Goal: Find specific page/section: Find specific page/section

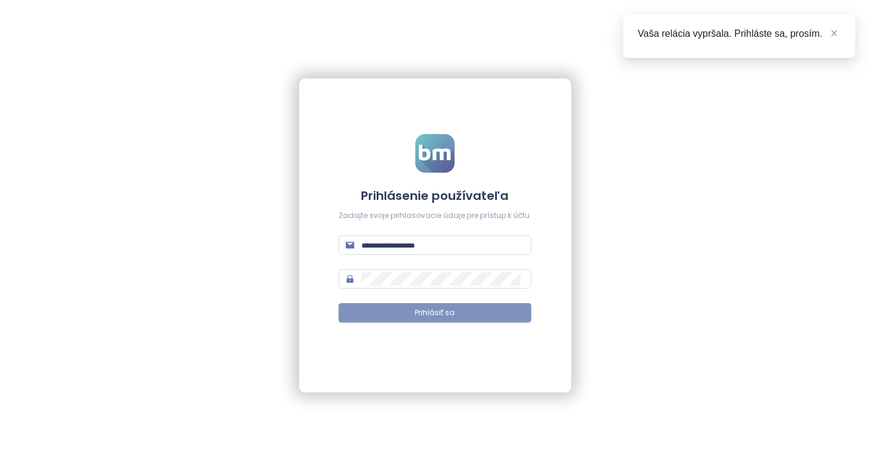
type input "**********"
click at [396, 311] on button "Prihlásiť sa" at bounding box center [434, 312] width 193 height 19
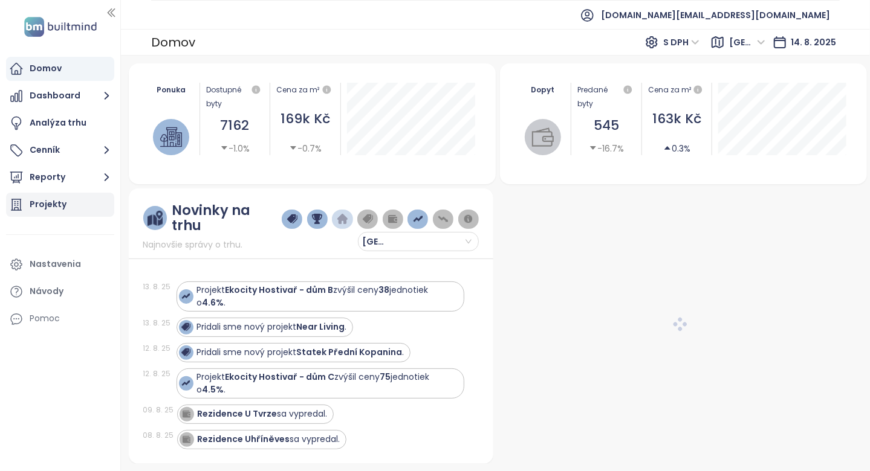
click at [54, 210] on div "Projekty" at bounding box center [48, 204] width 37 height 15
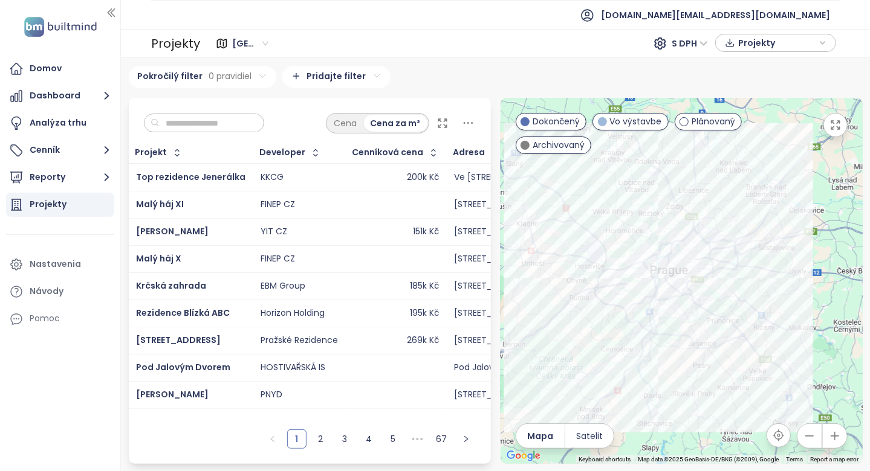
click at [251, 118] on input "text" at bounding box center [209, 123] width 98 height 18
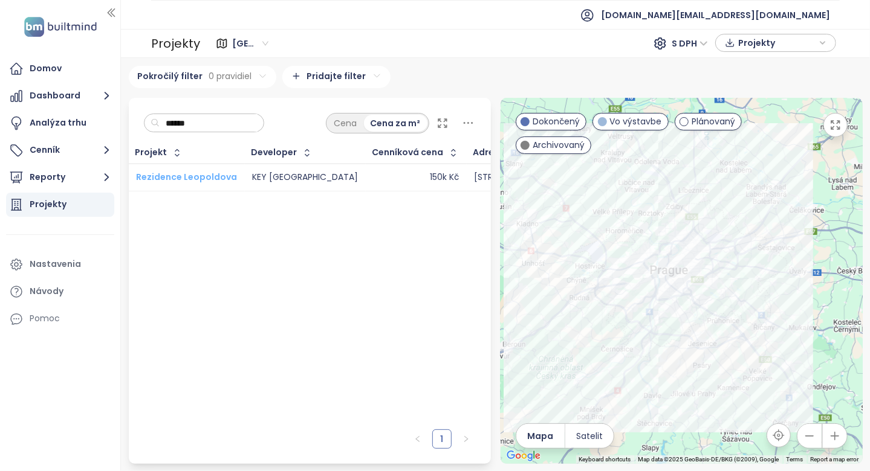
type input "******"
click at [212, 175] on span "Rezidence Leopoldova" at bounding box center [186, 177] width 101 height 12
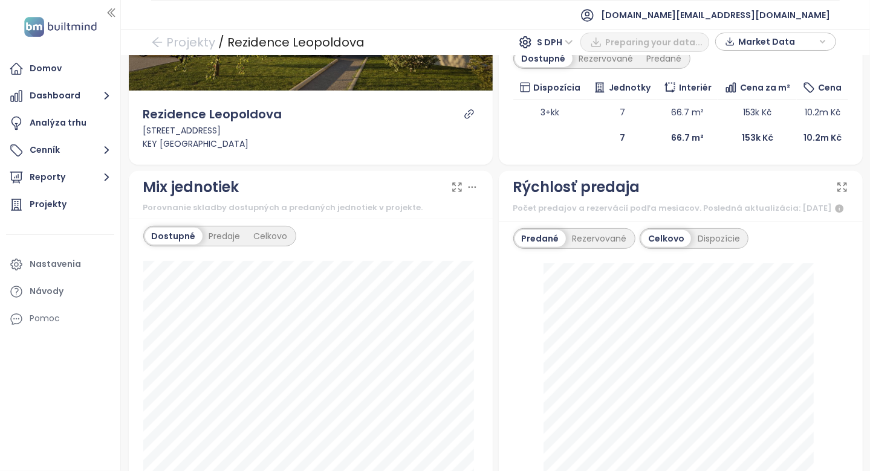
scroll to position [302, 0]
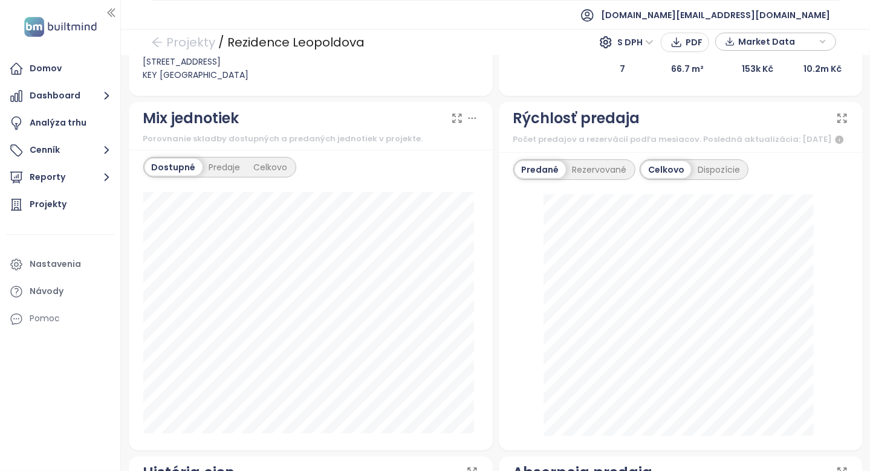
click at [587, 180] on div "Predané Rezervované" at bounding box center [574, 170] width 122 height 21
click at [587, 178] on div "Rezervované" at bounding box center [600, 169] width 68 height 17
click at [540, 178] on div "Predané" at bounding box center [539, 169] width 48 height 17
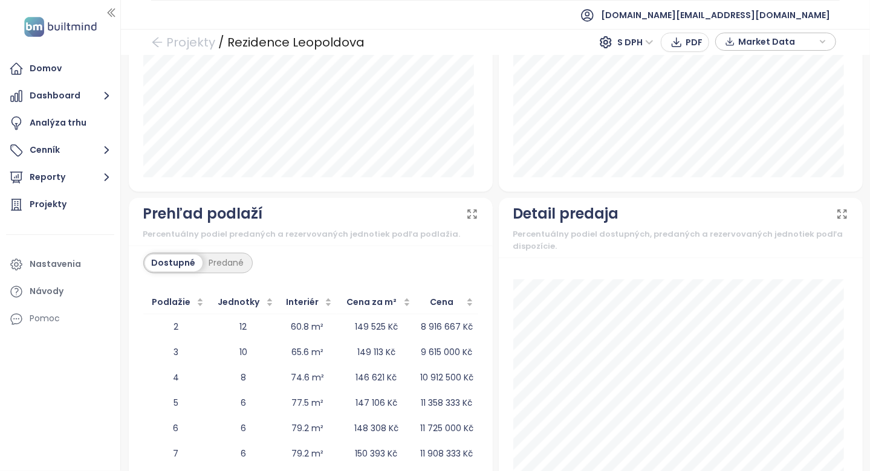
scroll to position [0, 0]
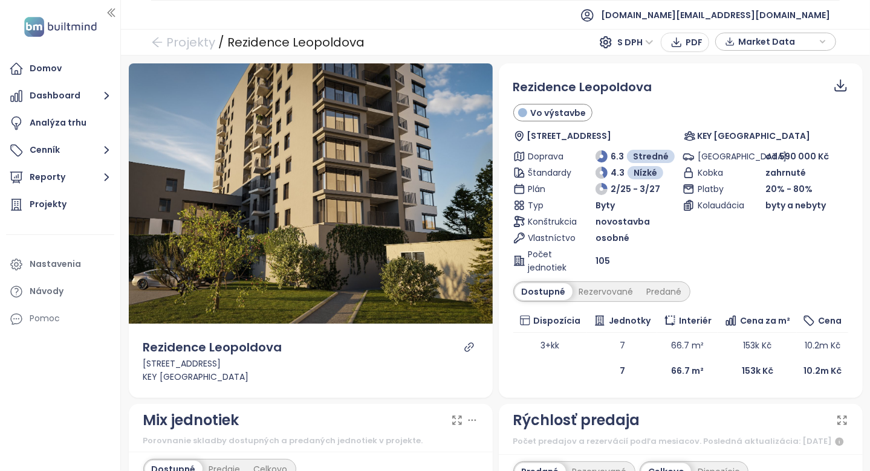
click at [513, 312] on th "Dispozícia" at bounding box center [550, 321] width 74 height 24
click at [607, 298] on div "Rezervované" at bounding box center [606, 291] width 68 height 17
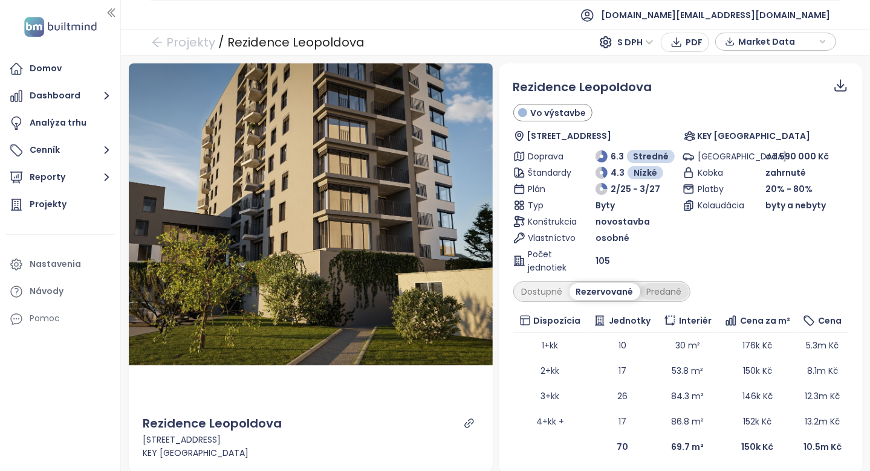
click at [664, 290] on div "Predané" at bounding box center [664, 291] width 48 height 17
click at [618, 293] on div "Rezervované" at bounding box center [603, 291] width 68 height 17
click at [536, 333] on td "1+kk" at bounding box center [550, 345] width 74 height 25
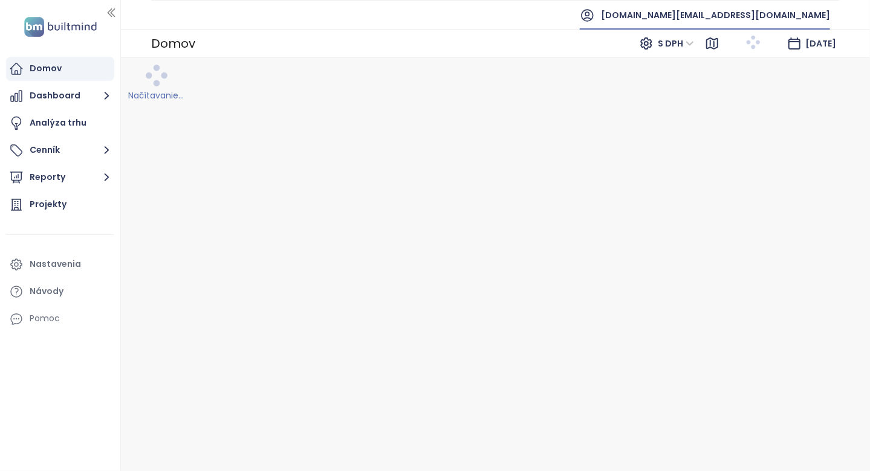
click at [766, 18] on span "[DOMAIN_NAME][EMAIL_ADDRESS][DOMAIN_NAME]" at bounding box center [715, 15] width 229 height 29
click at [760, 47] on span "Odhlásiť sa" at bounding box center [744, 48] width 48 height 12
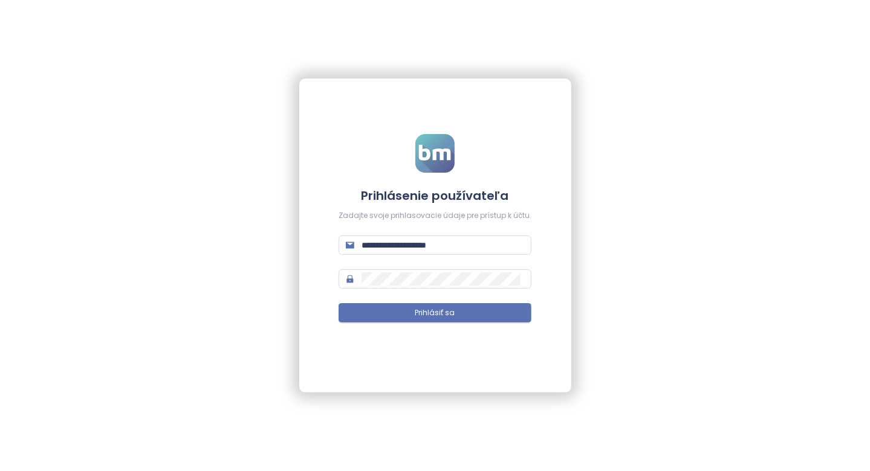
click at [447, 236] on div "**********" at bounding box center [434, 245] width 193 height 19
click at [440, 249] on input "**********" at bounding box center [442, 245] width 163 height 13
type input "**********"
click at [433, 311] on span "Prihlásiť sa" at bounding box center [435, 313] width 40 height 11
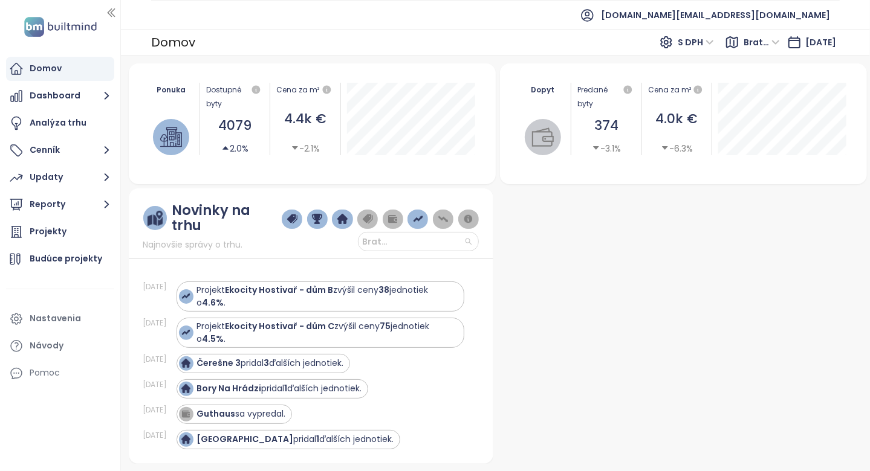
click at [385, 238] on span "Bratislavský kraj" at bounding box center [380, 242] width 36 height 18
type input "****"
click at [404, 259] on div at bounding box center [311, 259] width 364 height 1
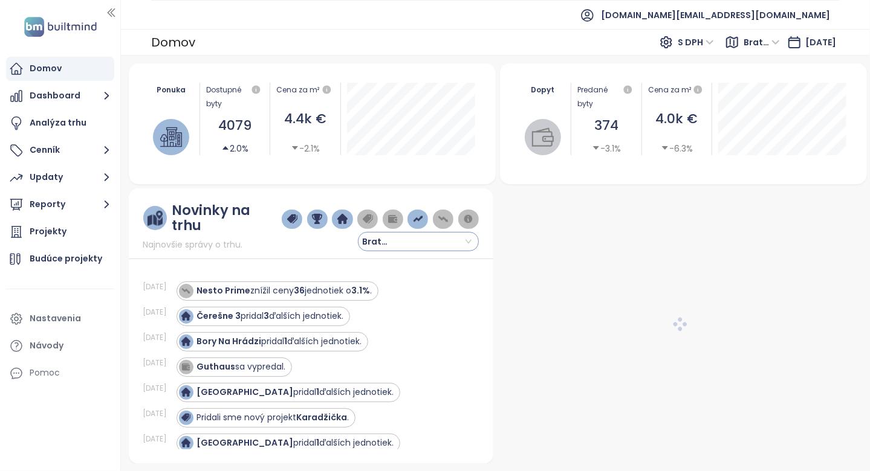
click at [420, 239] on input "search" at bounding box center [418, 242] width 106 height 18
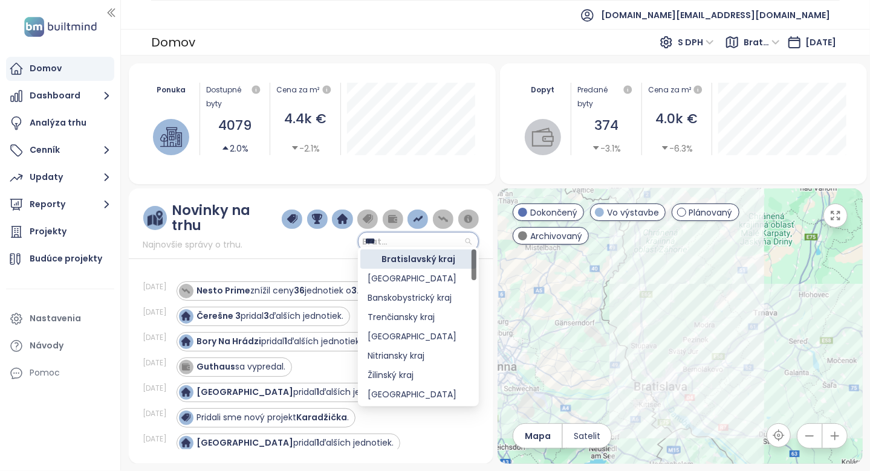
type input "****"
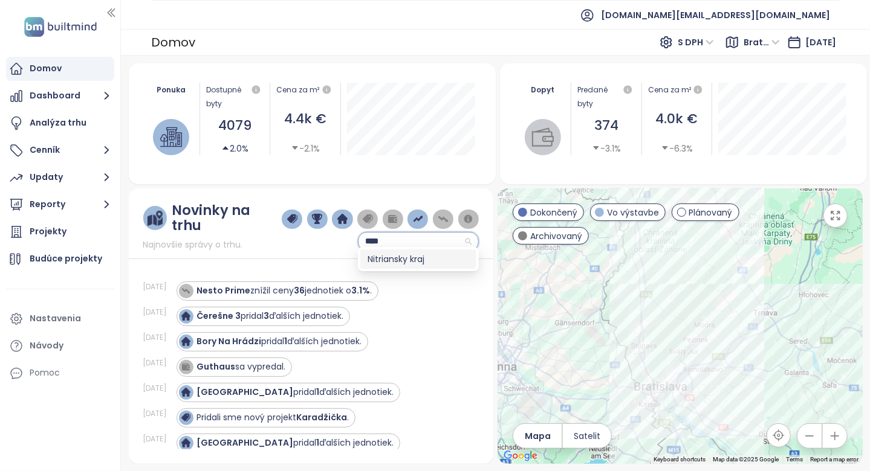
click at [404, 256] on div "Nitriansky kraj" at bounding box center [418, 259] width 102 height 13
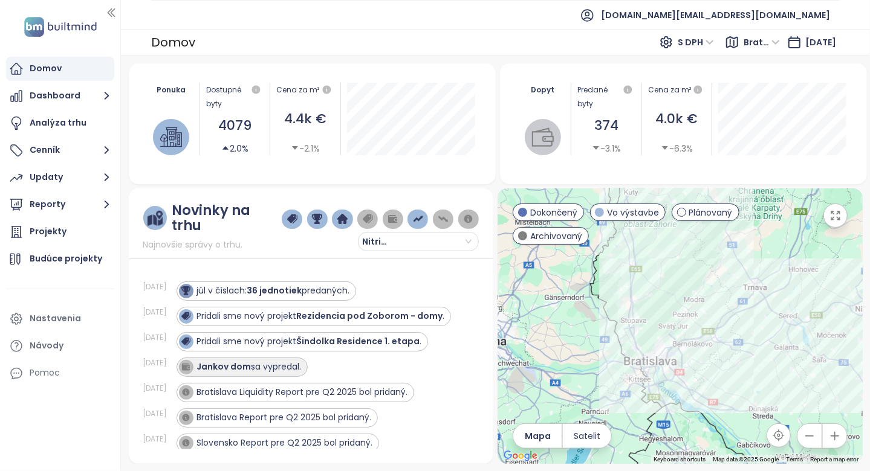
click at [243, 361] on strong "Jankov dom" at bounding box center [224, 367] width 54 height 12
click at [233, 363] on strong "Jankov dom" at bounding box center [224, 367] width 54 height 12
drag, startPoint x: 219, startPoint y: 361, endPoint x: 227, endPoint y: 362, distance: 7.9
click at [227, 362] on strong "Jankov dom" at bounding box center [224, 367] width 54 height 12
drag, startPoint x: 227, startPoint y: 362, endPoint x: 206, endPoint y: 362, distance: 21.8
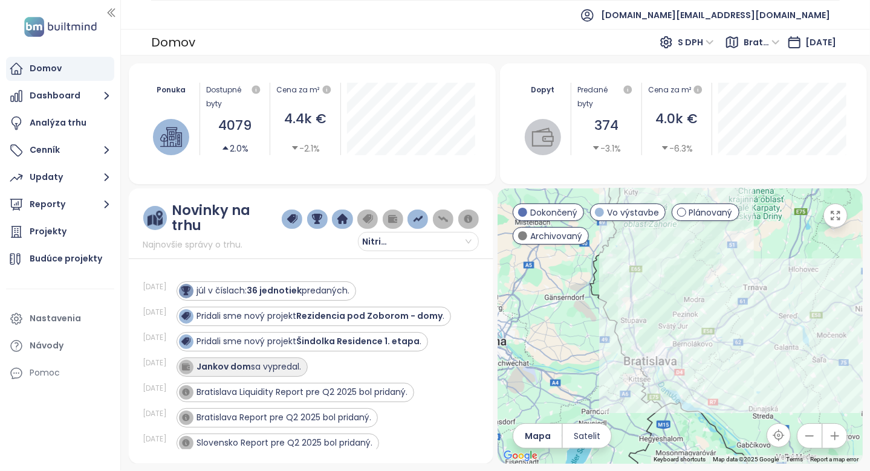
click at [206, 362] on strong "Jankov dom" at bounding box center [224, 367] width 54 height 12
click at [194, 361] on div at bounding box center [188, 367] width 18 height 15
click at [204, 361] on strong "Jankov dom" at bounding box center [224, 367] width 54 height 12
click at [221, 361] on strong "Jankov dom" at bounding box center [224, 367] width 54 height 12
click at [276, 361] on div "[PERSON_NAME] dom sa vypredal." at bounding box center [249, 367] width 105 height 13
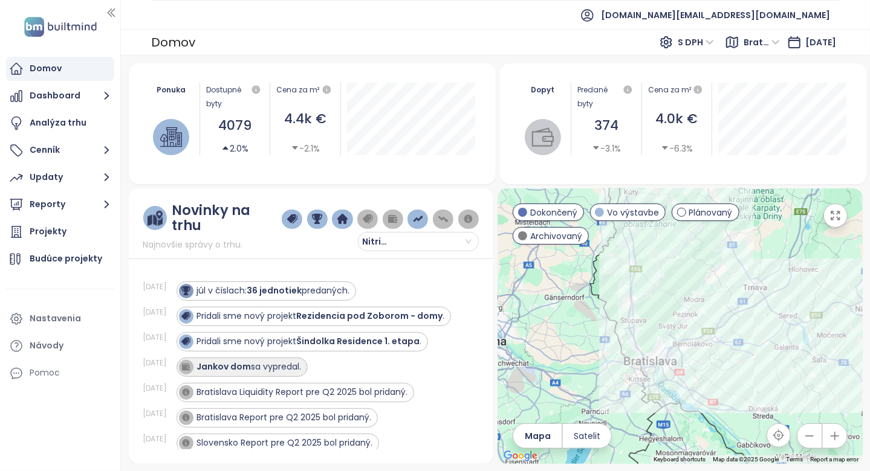
click at [207, 361] on strong "Jankov dom" at bounding box center [224, 367] width 54 height 12
click at [190, 360] on div at bounding box center [186, 367] width 15 height 15
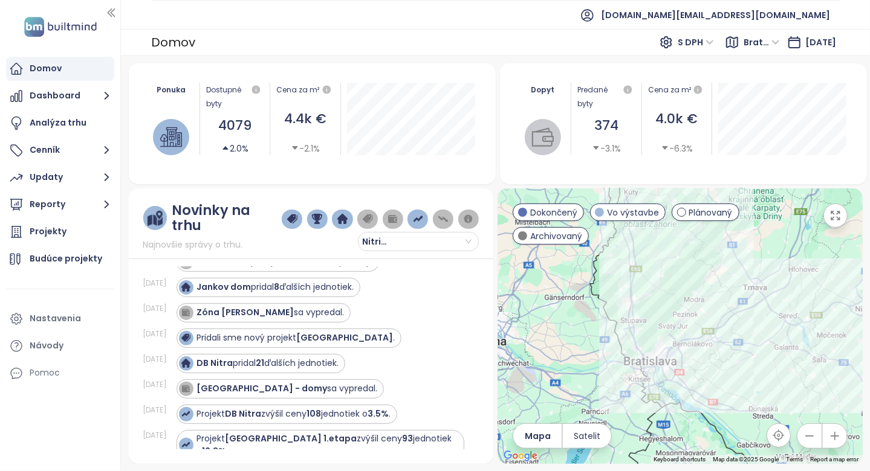
scroll to position [121, 0]
